Goal: Understand process/instructions: Learn how to perform a task or action

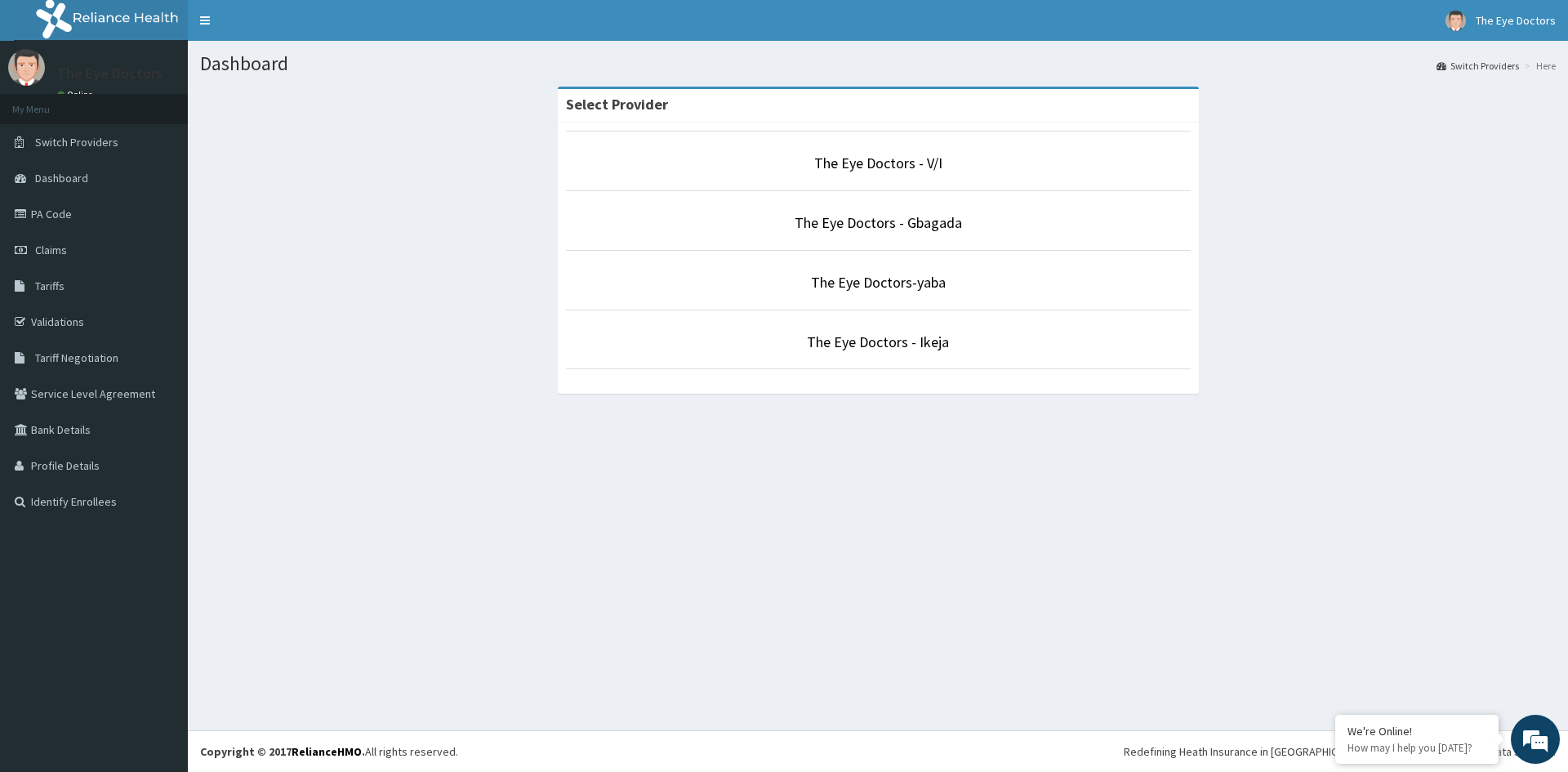
click at [773, 165] on p "The Eye Doctors - V/I" at bounding box center [878, 163] width 625 height 21
click at [848, 172] on p "The Eye Doctors - V/I" at bounding box center [878, 163] width 625 height 21
click at [772, 166] on p "The Eye Doctors - V/I" at bounding box center [878, 163] width 625 height 21
click at [747, 167] on p "The Eye Doctors - V/I" at bounding box center [878, 163] width 625 height 21
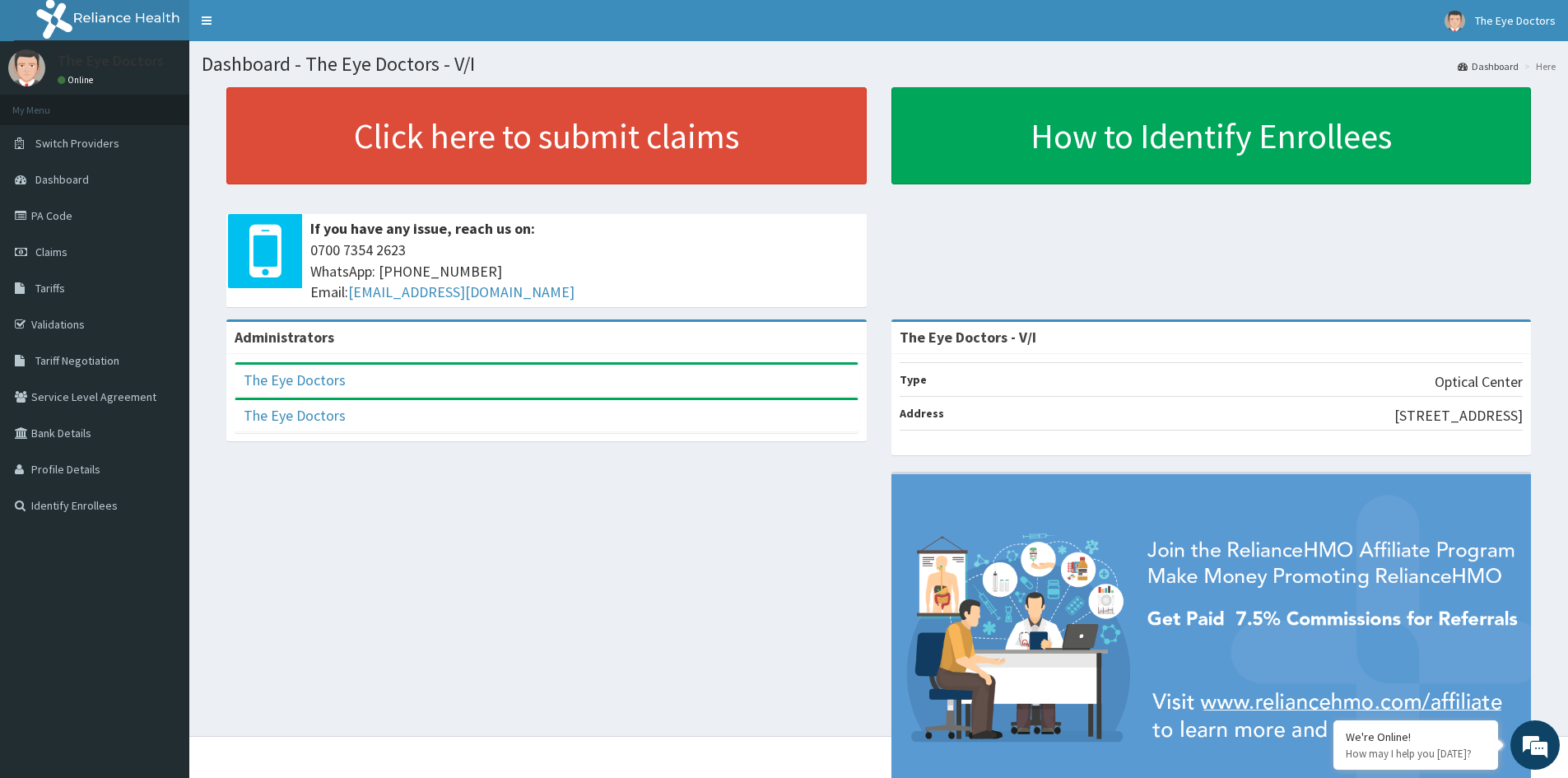
click at [352, 391] on div "The Eye Doctors" at bounding box center [546, 381] width 622 height 32
click at [676, 488] on div "Administrators The Eye Doctors Full Name The Eye Doctors Email Address theeyedo…" at bounding box center [879, 573] width 1354 height 507
click at [684, 496] on div "Administrators The Eye Doctors Full Name The Eye Doctors Email Address theeyedo…" at bounding box center [879, 573] width 1354 height 507
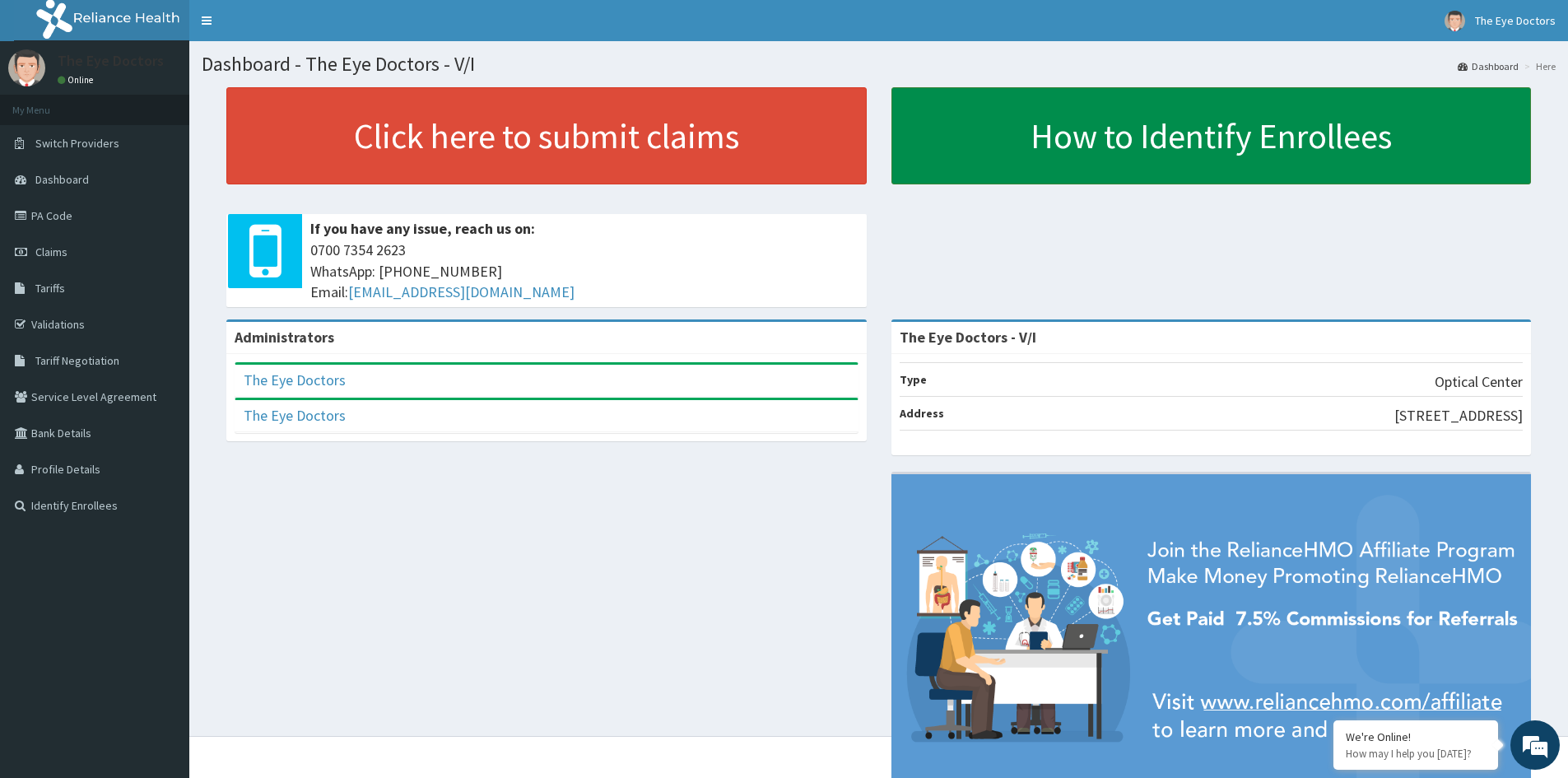
click at [1192, 154] on link "How to Identify Enrollees" at bounding box center [1211, 135] width 640 height 97
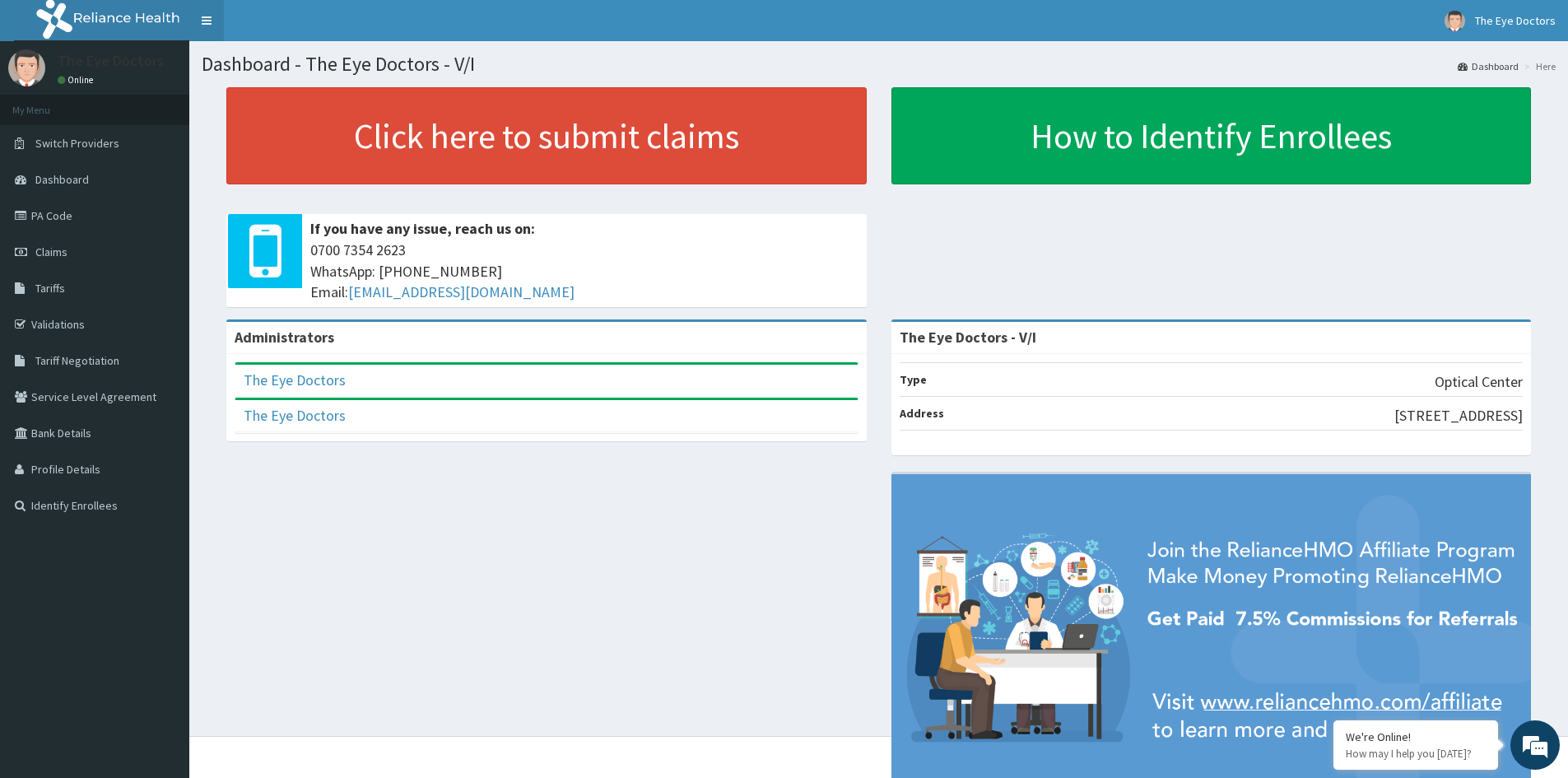
click at [217, 15] on link "Toggle navigation" at bounding box center [207, 21] width 35 height 41
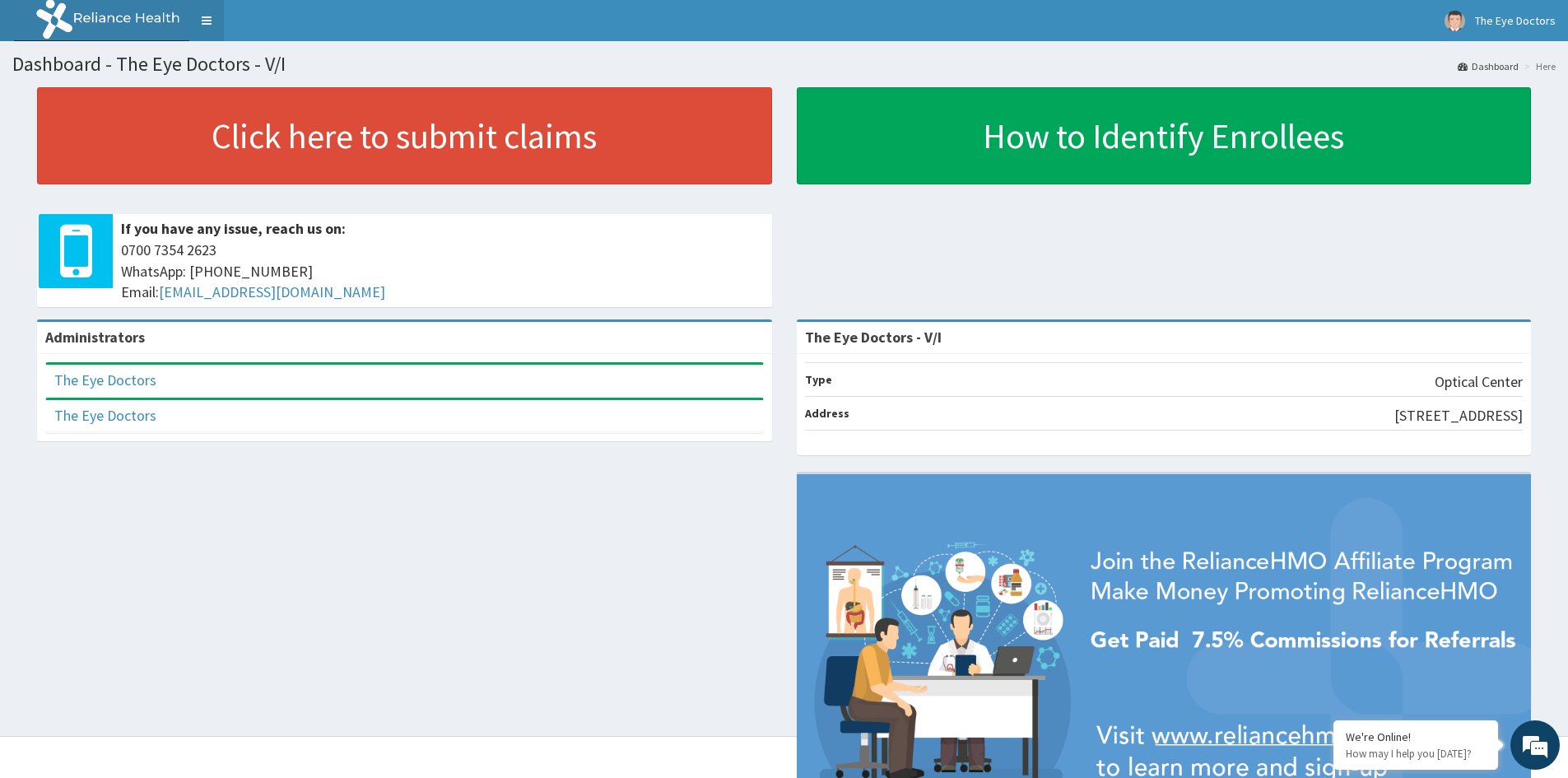
click at [212, 16] on link "Toggle navigation" at bounding box center [207, 21] width 35 height 41
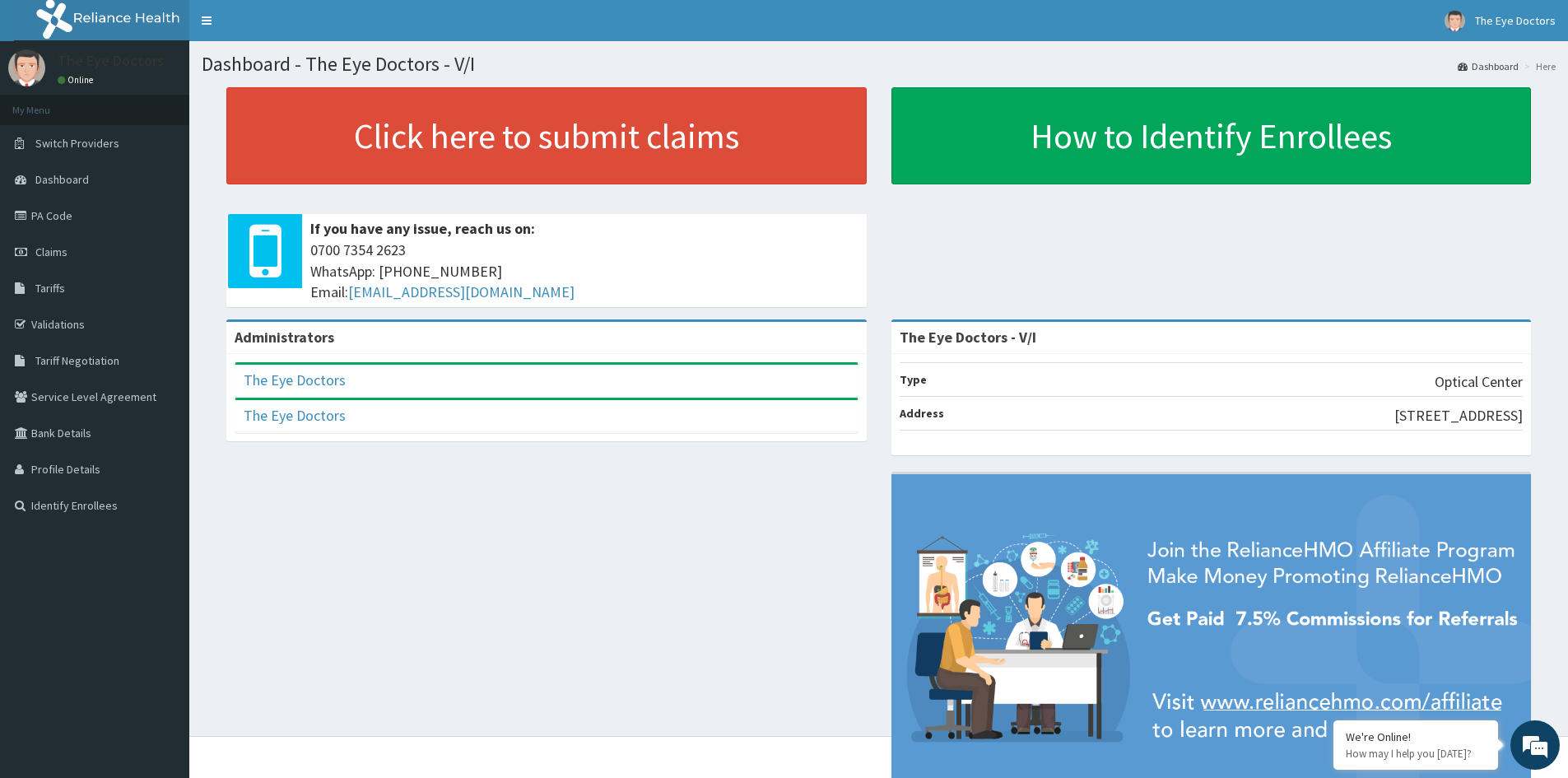
click at [75, 74] on link "Online" at bounding box center [78, 80] width 40 height 12
click at [210, 17] on link "Toggle navigation" at bounding box center [207, 21] width 35 height 41
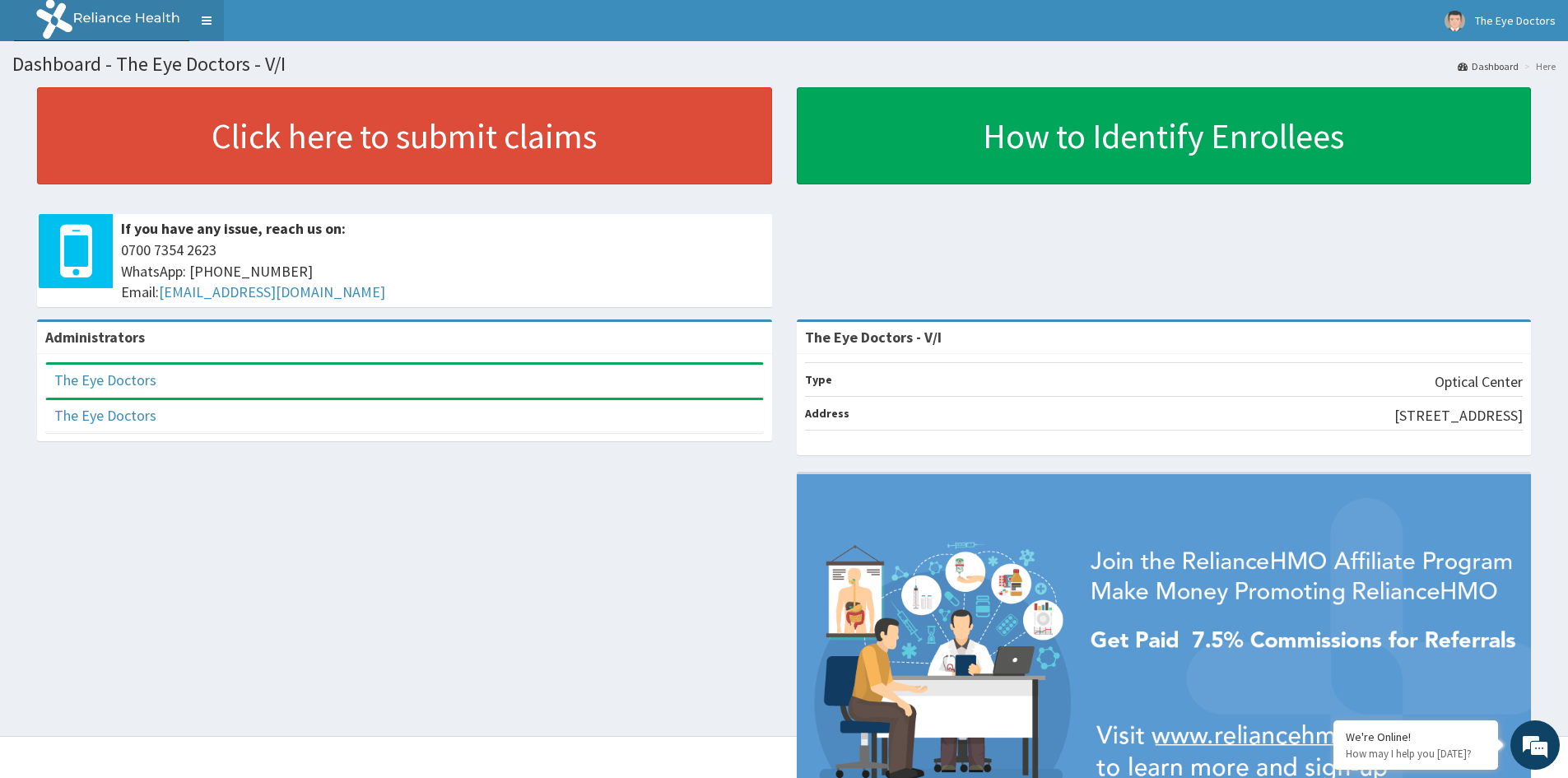
click at [213, 17] on link "Toggle navigation" at bounding box center [207, 21] width 35 height 41
